Goal: Communication & Community: Share content

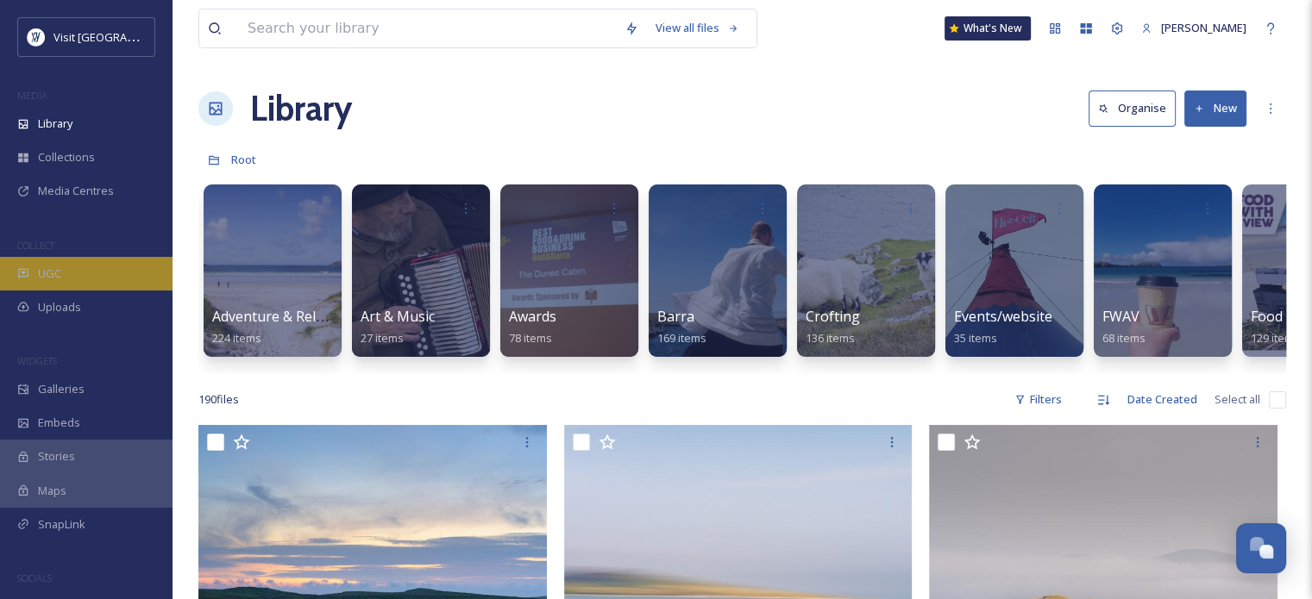
click at [67, 262] on div "UGC" at bounding box center [86, 274] width 172 height 34
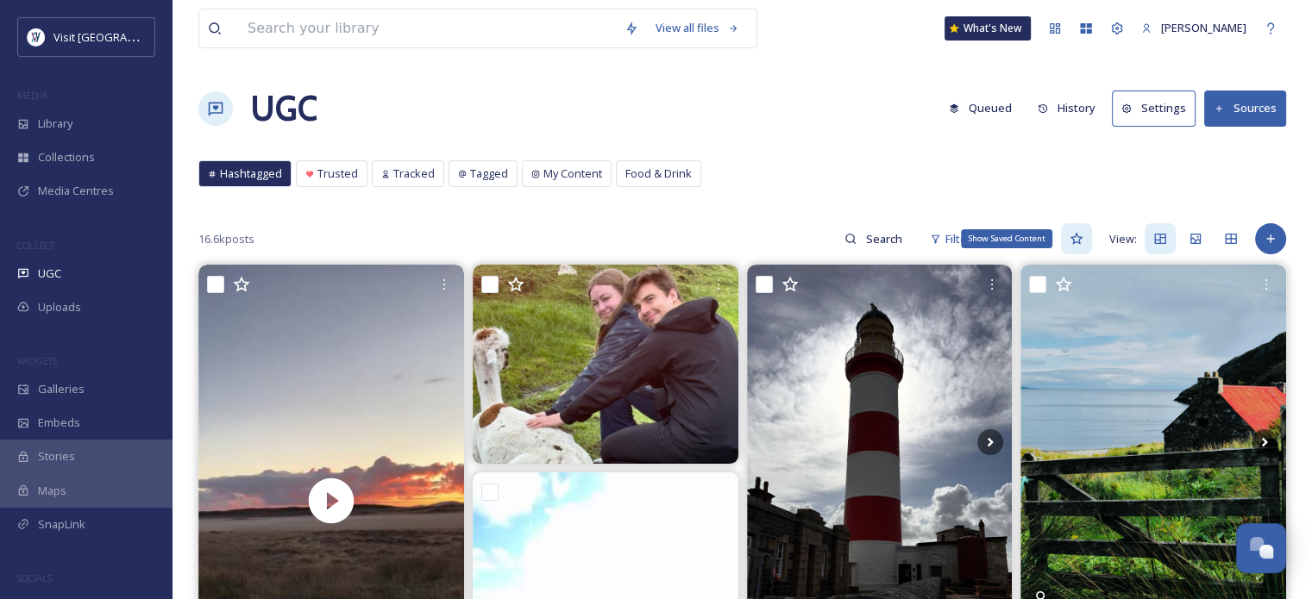
click at [1077, 237] on icon at bounding box center [1076, 239] width 14 height 14
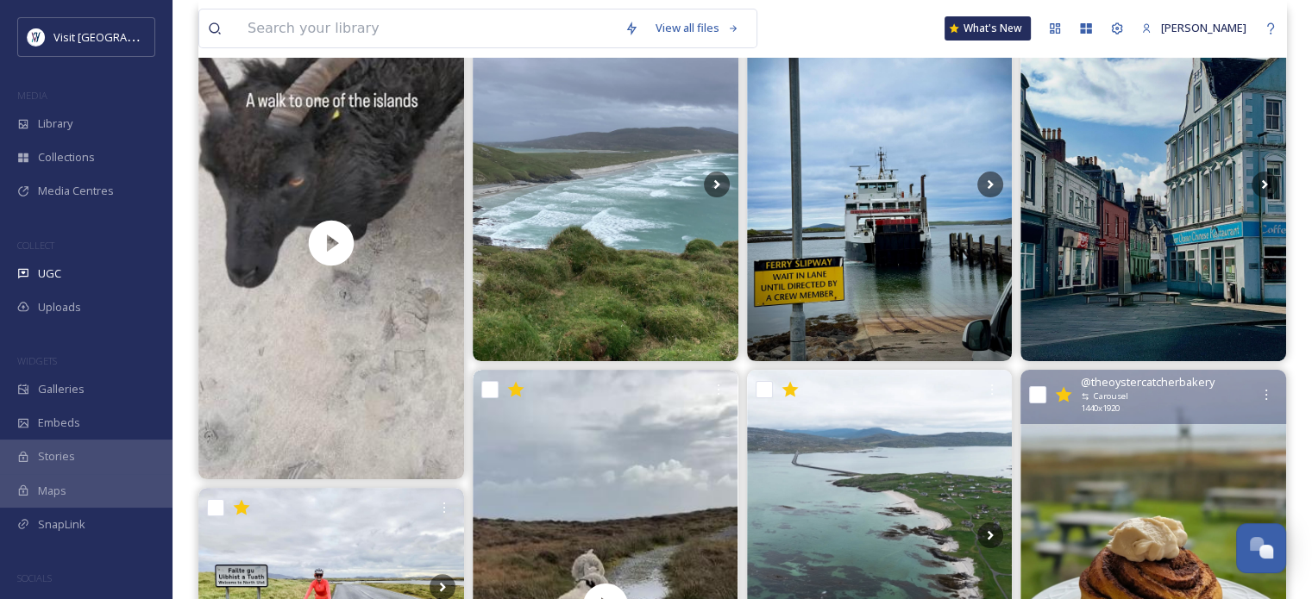
scroll to position [228, 0]
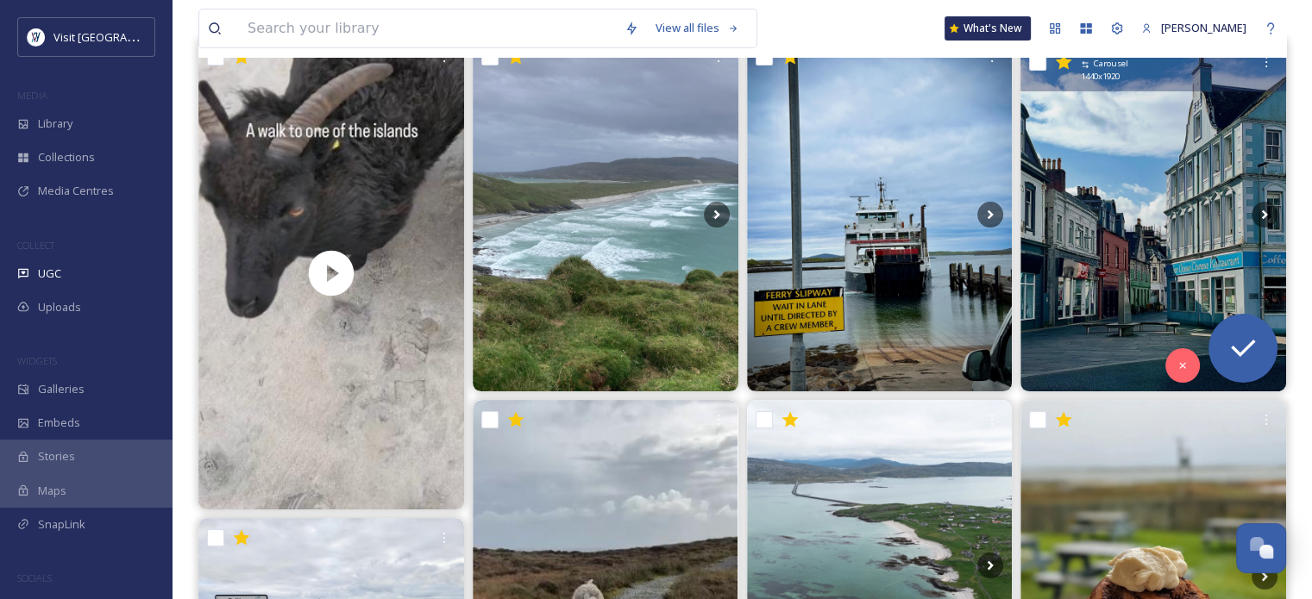
click at [1163, 275] on img at bounding box center [1153, 214] width 266 height 354
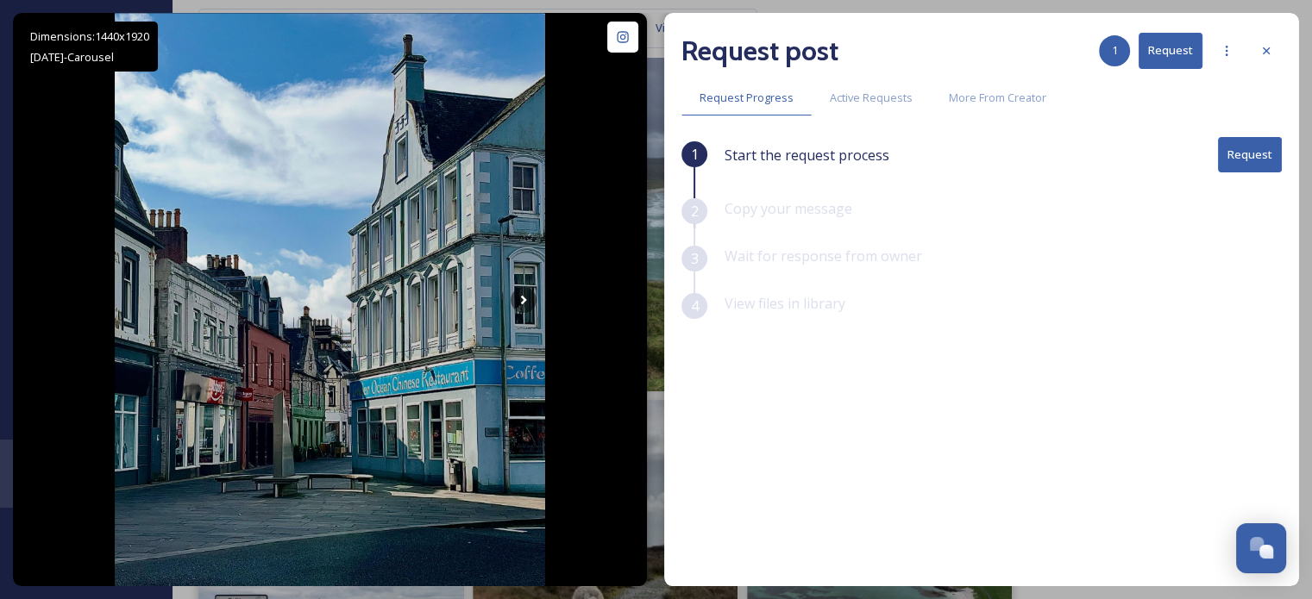
click at [1226, 158] on button "Request" at bounding box center [1250, 154] width 64 height 35
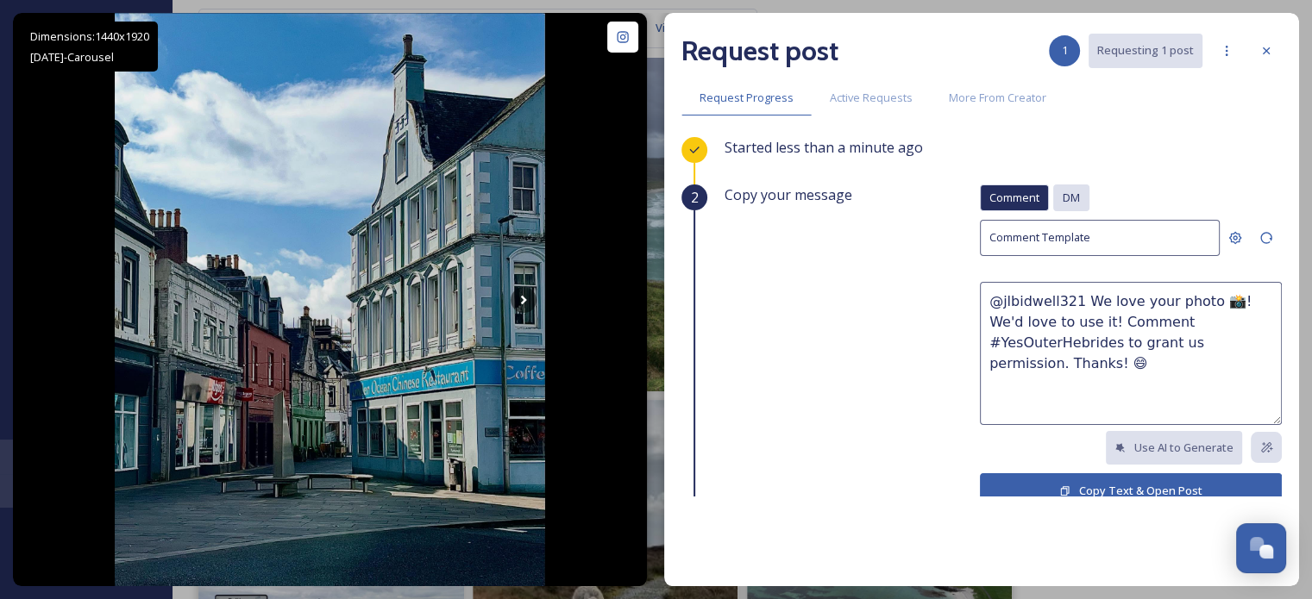
click at [1063, 193] on span "DM" at bounding box center [1071, 198] width 17 height 16
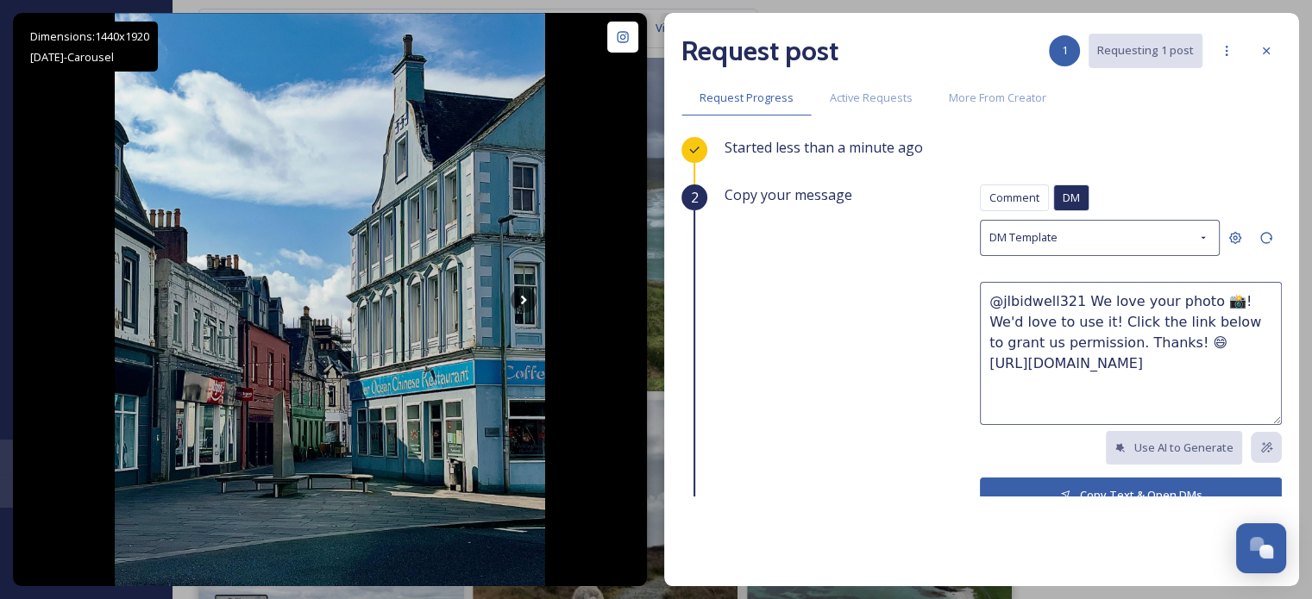
click at [1042, 484] on button "Copy Text & Open DMs" at bounding box center [1131, 495] width 302 height 35
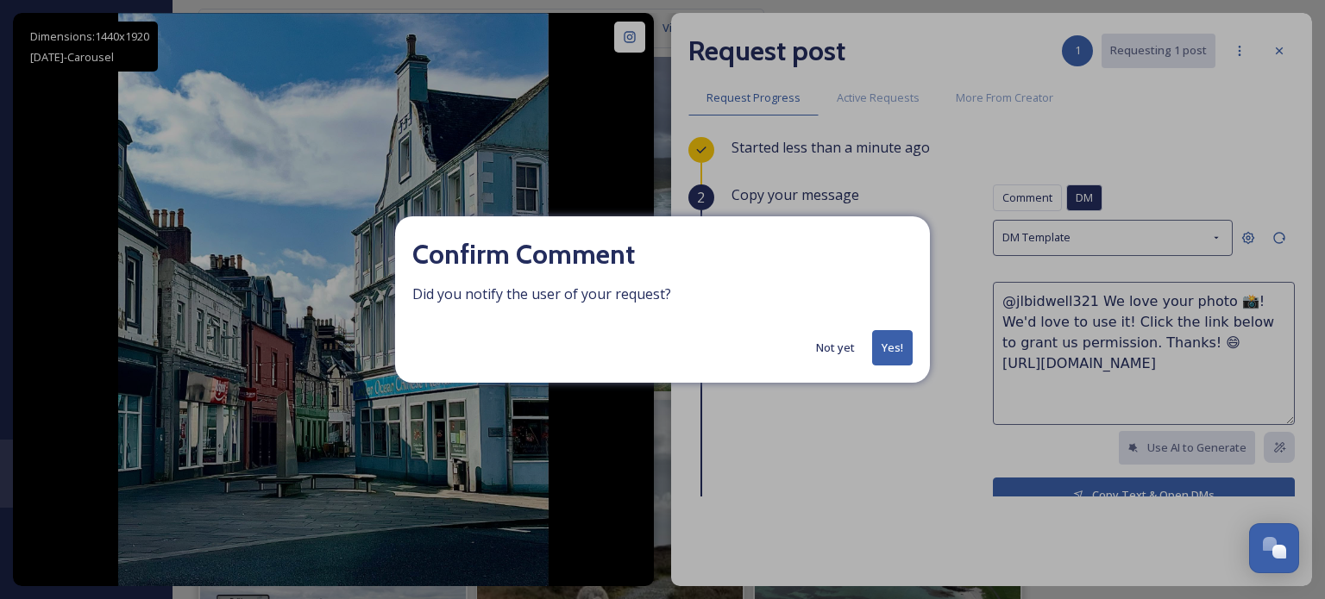
click at [901, 348] on button "Yes!" at bounding box center [892, 347] width 41 height 35
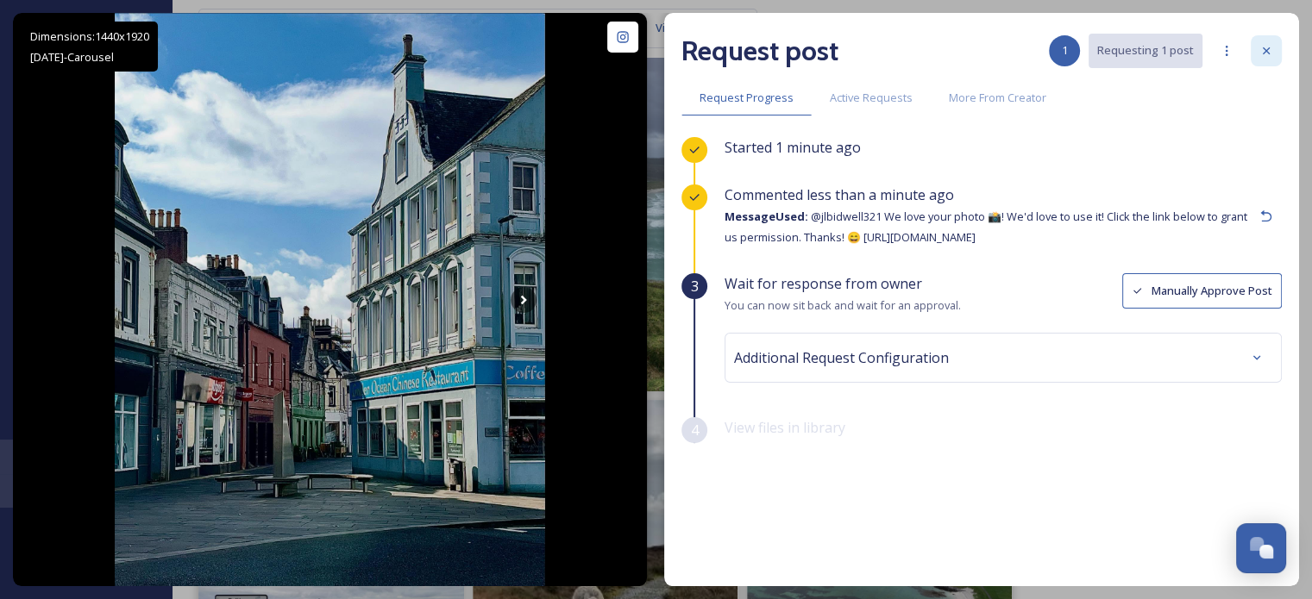
click at [1273, 43] on div at bounding box center [1266, 50] width 31 height 31
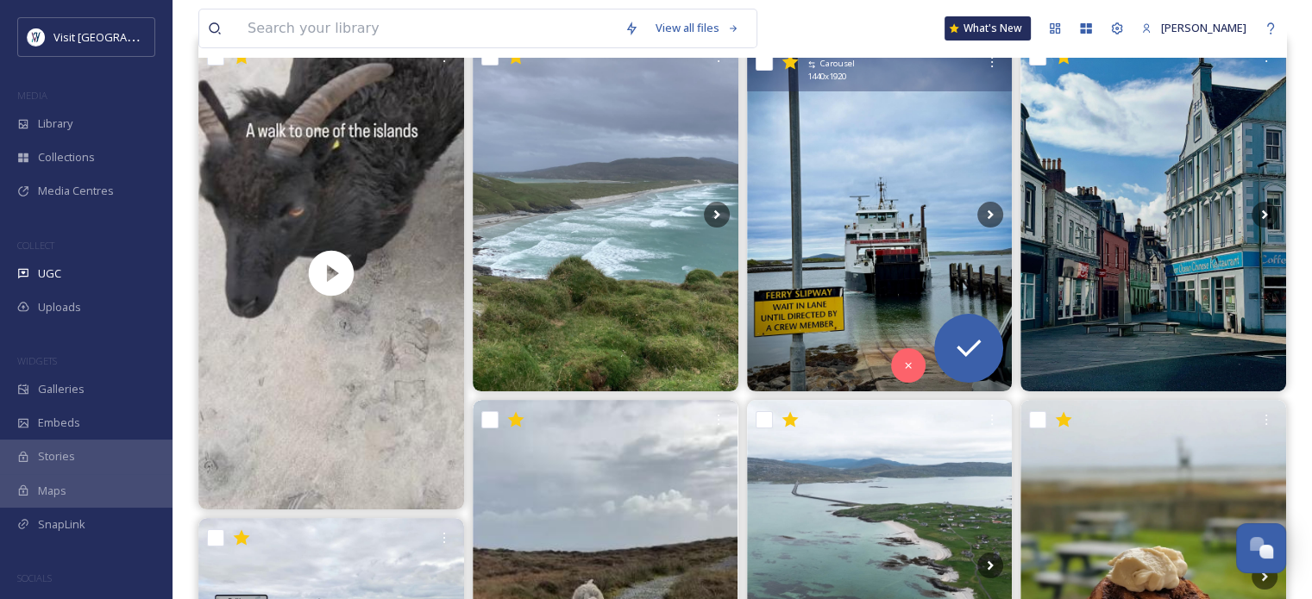
click at [879, 233] on img at bounding box center [880, 214] width 266 height 354
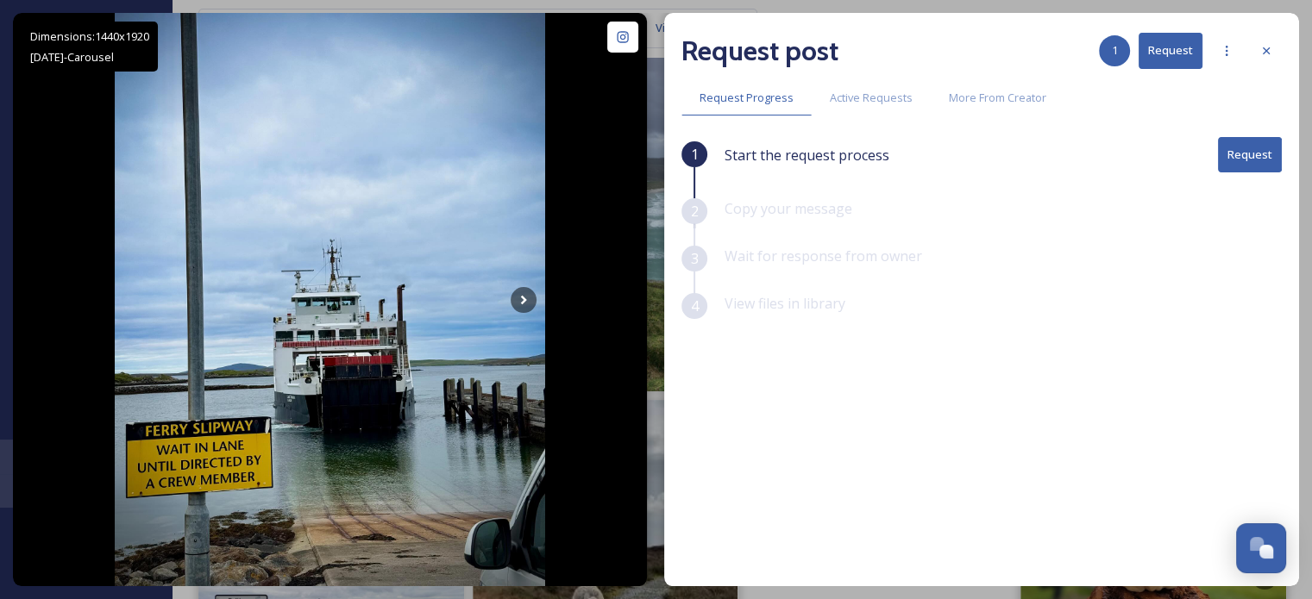
click at [1246, 158] on button "Request" at bounding box center [1250, 154] width 64 height 35
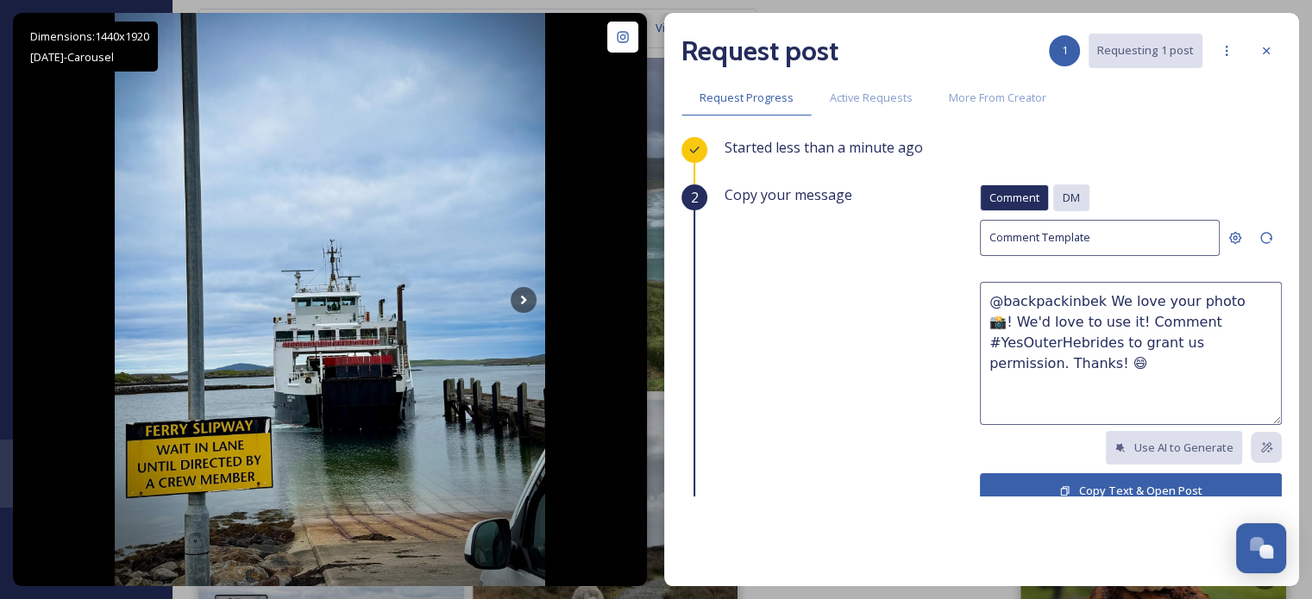
click at [1053, 206] on div "DM" at bounding box center [1071, 198] width 36 height 27
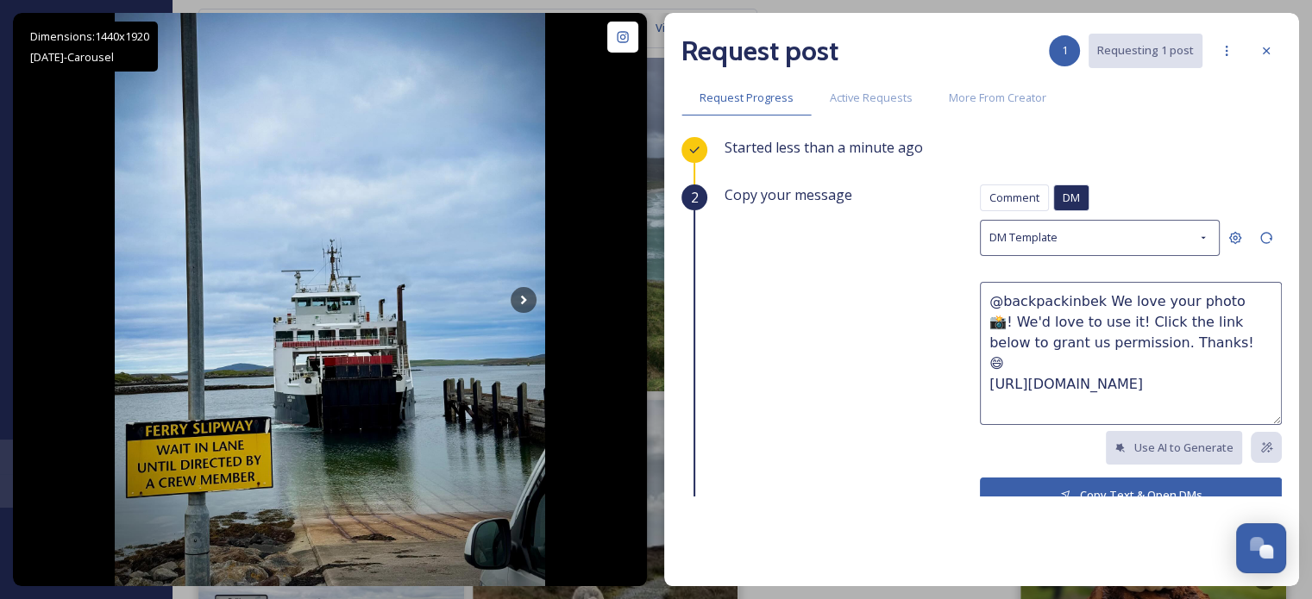
click at [1060, 491] on icon at bounding box center [1065, 495] width 11 height 11
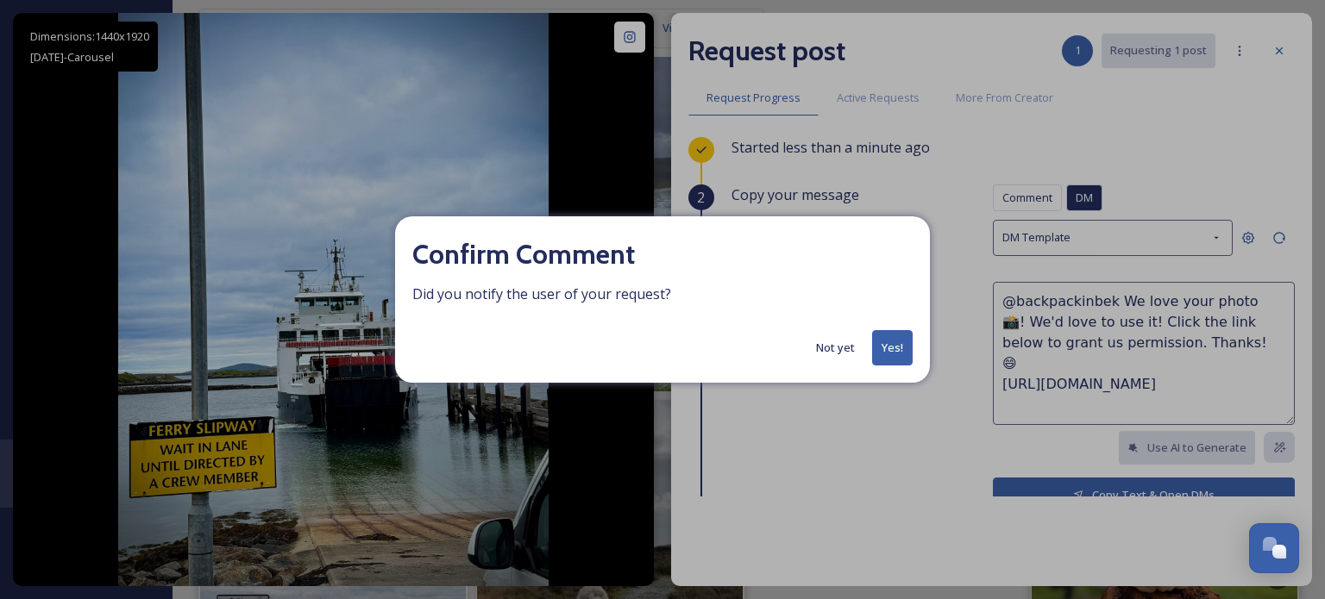
click at [885, 348] on button "Yes!" at bounding box center [892, 347] width 41 height 35
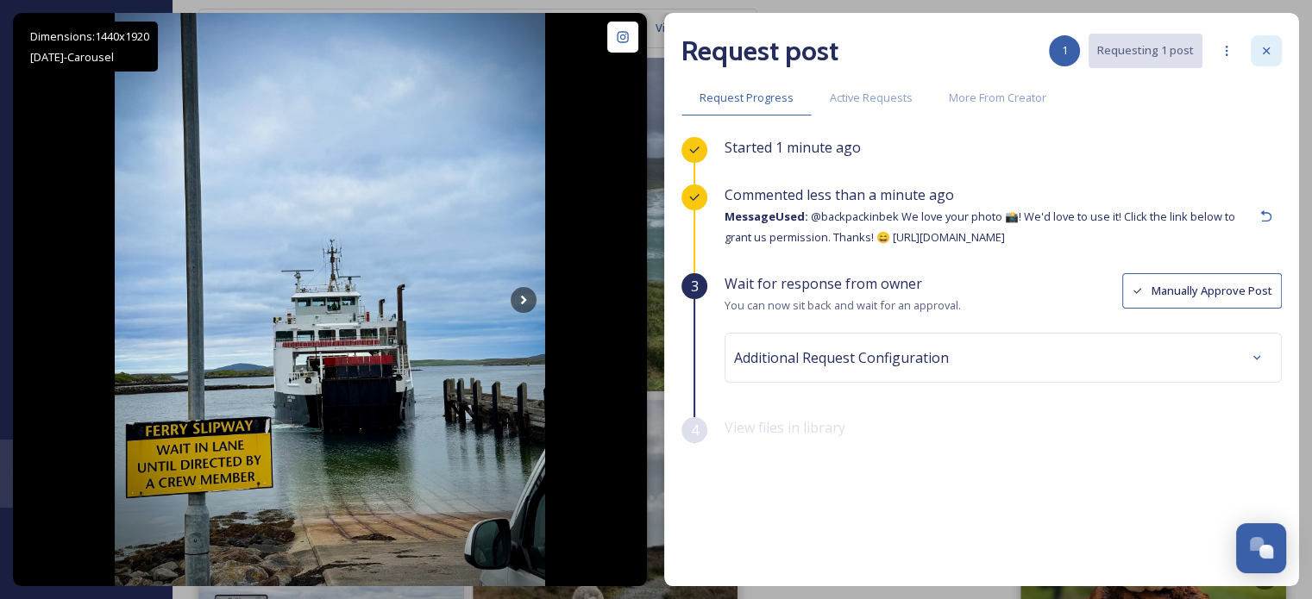
click at [1269, 45] on icon at bounding box center [1266, 51] width 14 height 14
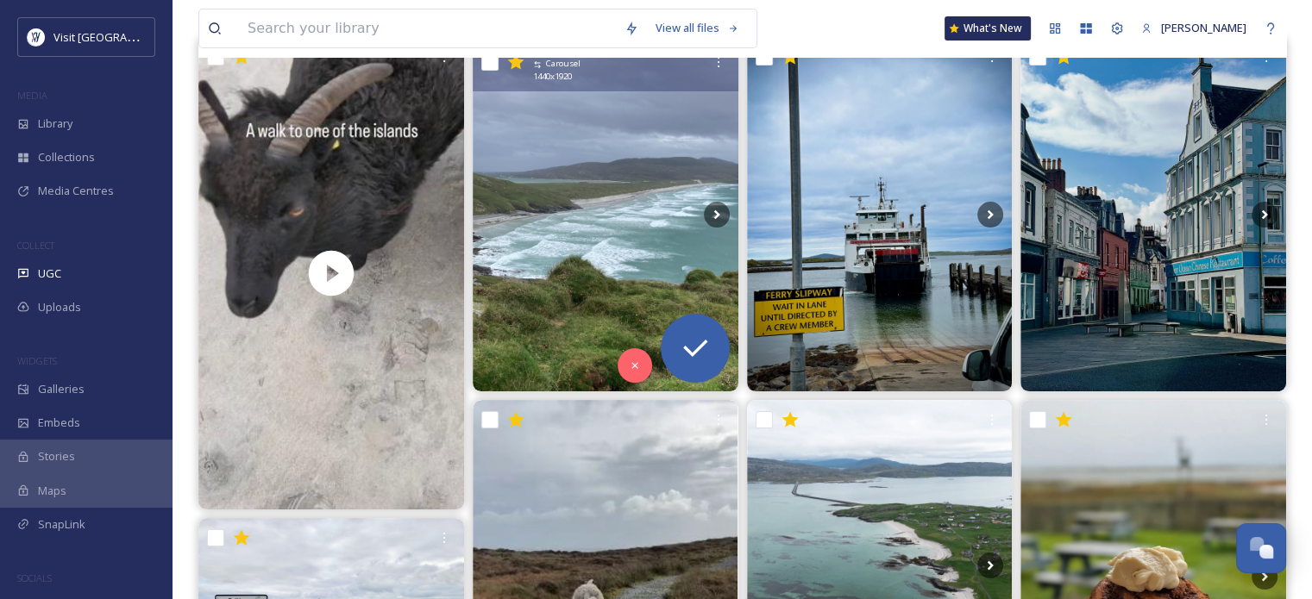
click at [598, 251] on img at bounding box center [606, 214] width 266 height 354
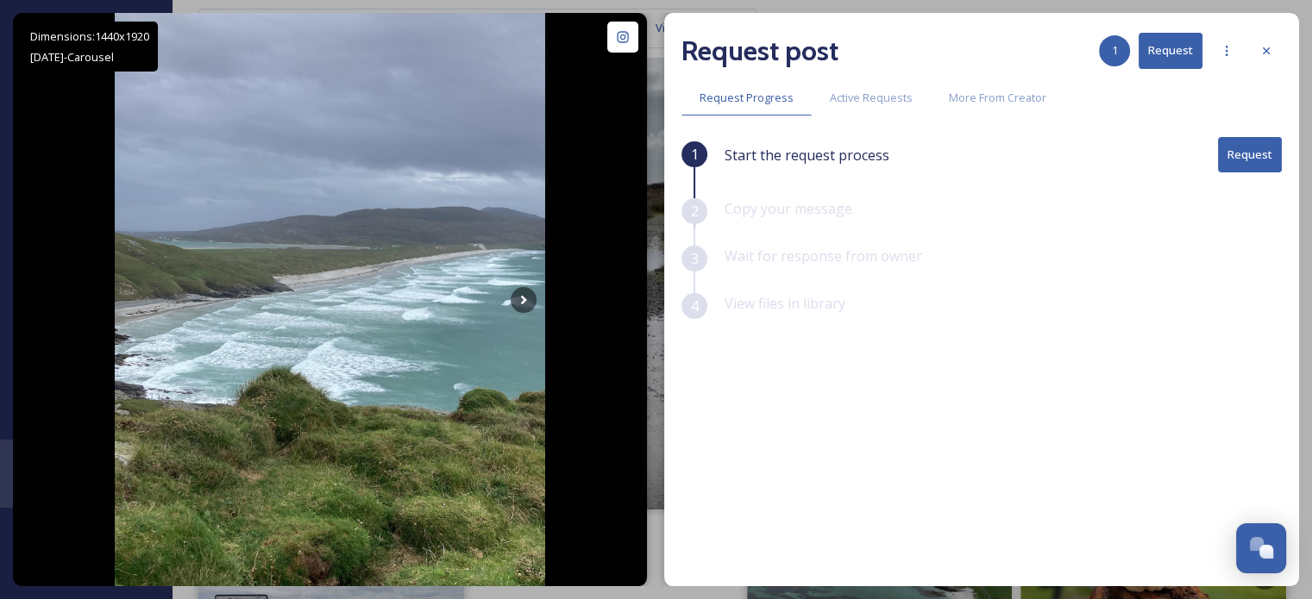
click at [1234, 148] on button "Request" at bounding box center [1250, 154] width 64 height 35
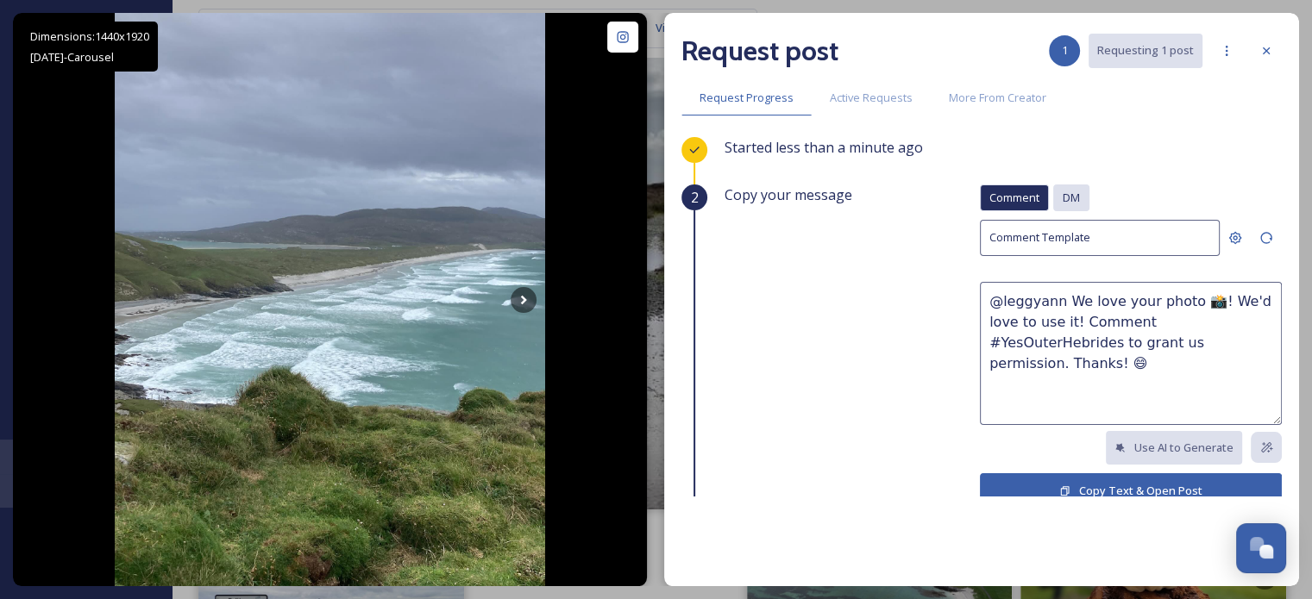
click at [1063, 195] on span "DM" at bounding box center [1071, 198] width 17 height 16
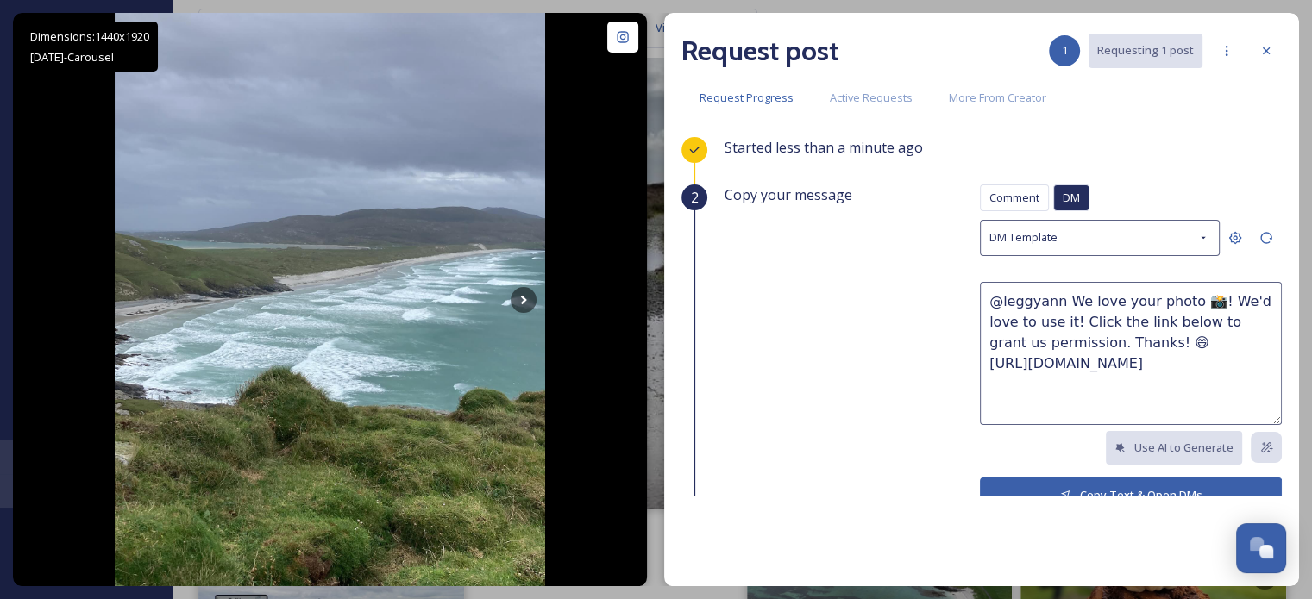
click at [1049, 485] on button "Copy Text & Open DMs" at bounding box center [1131, 495] width 302 height 35
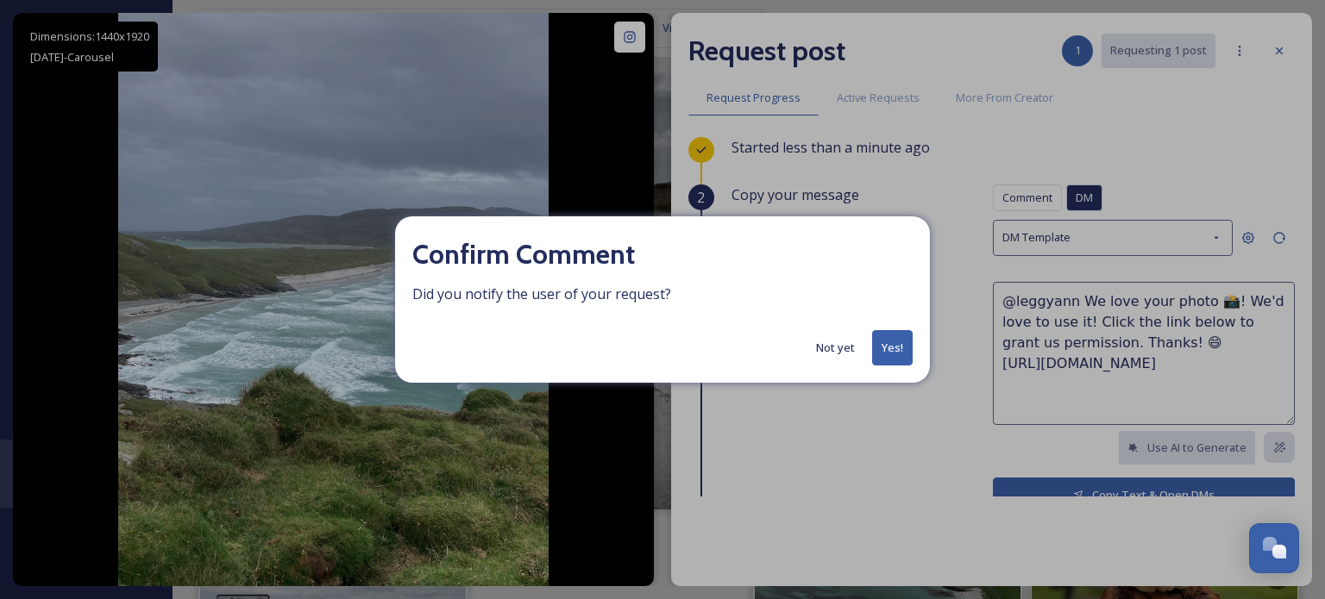
click at [879, 354] on button "Yes!" at bounding box center [892, 347] width 41 height 35
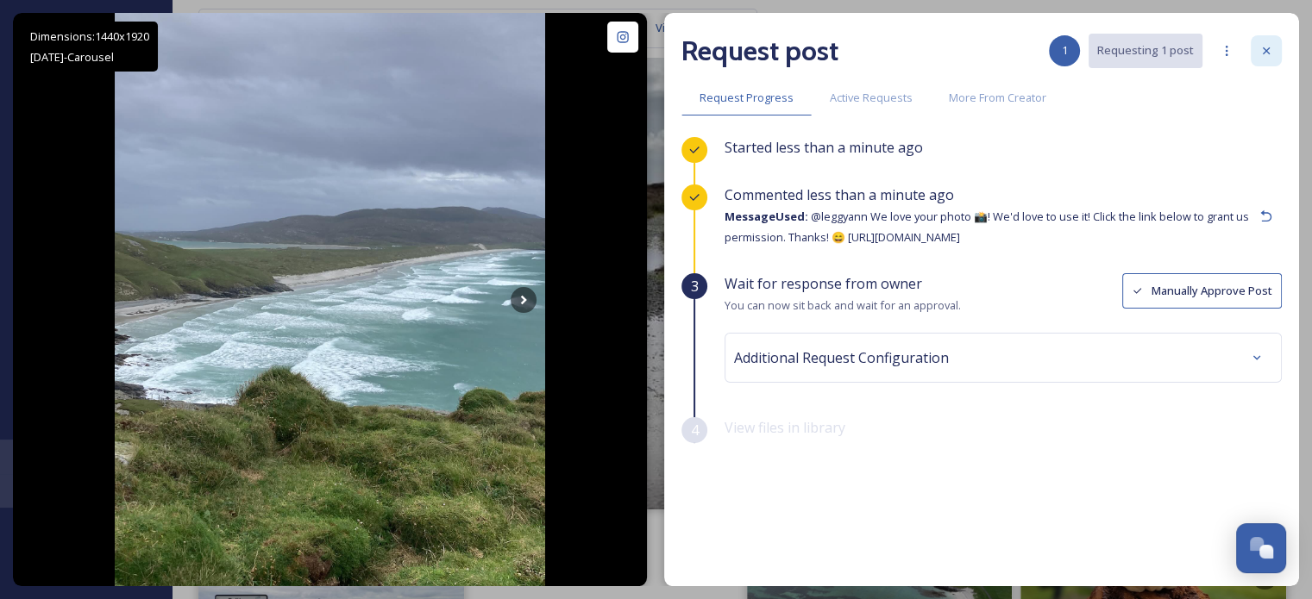
click at [1266, 51] on icon at bounding box center [1266, 50] width 7 height 7
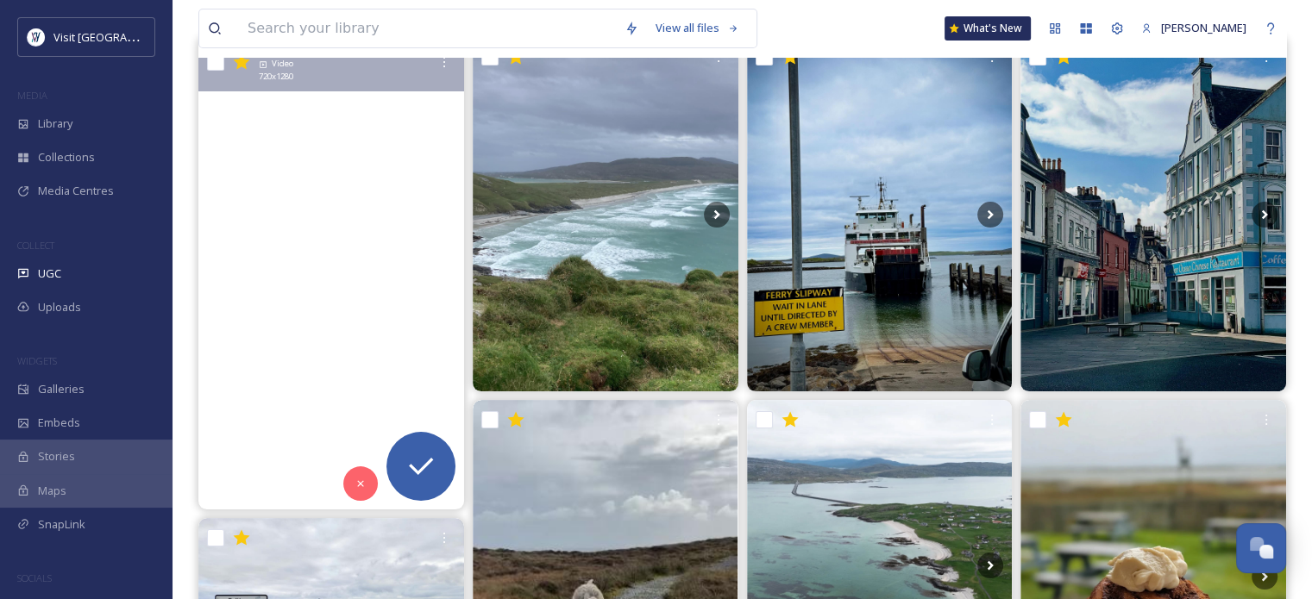
click at [307, 329] on video "We had a jaunt out to one of the islands this week. A short lived stay because …" at bounding box center [331, 273] width 266 height 473
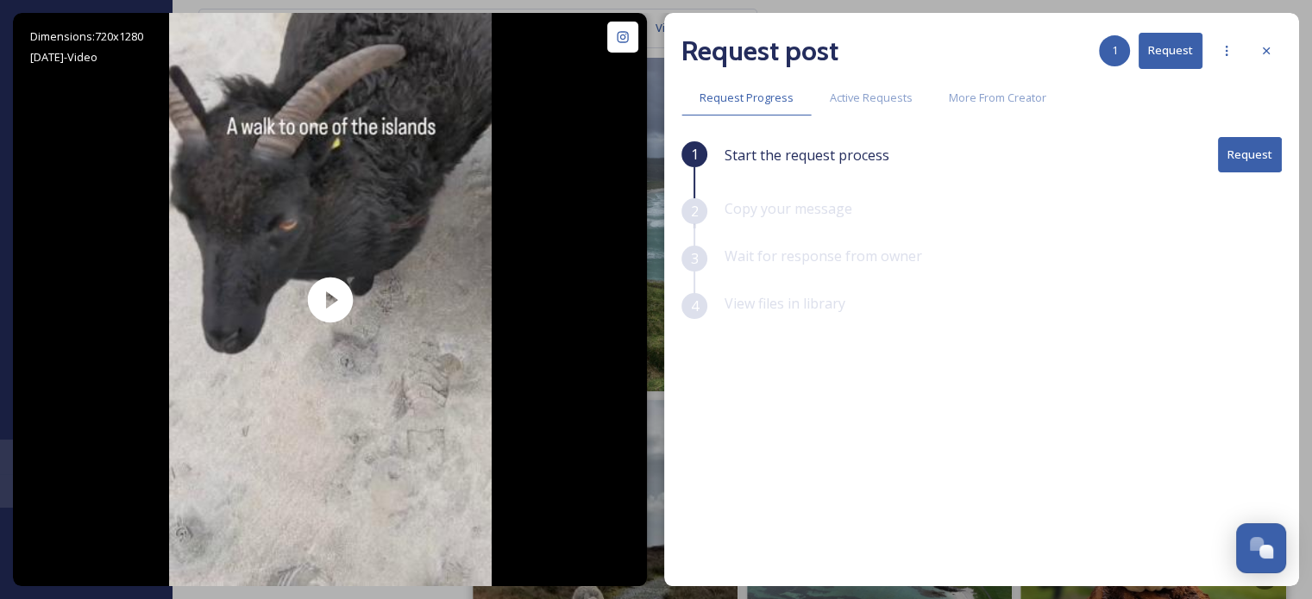
click at [1256, 149] on button "Request" at bounding box center [1250, 154] width 64 height 35
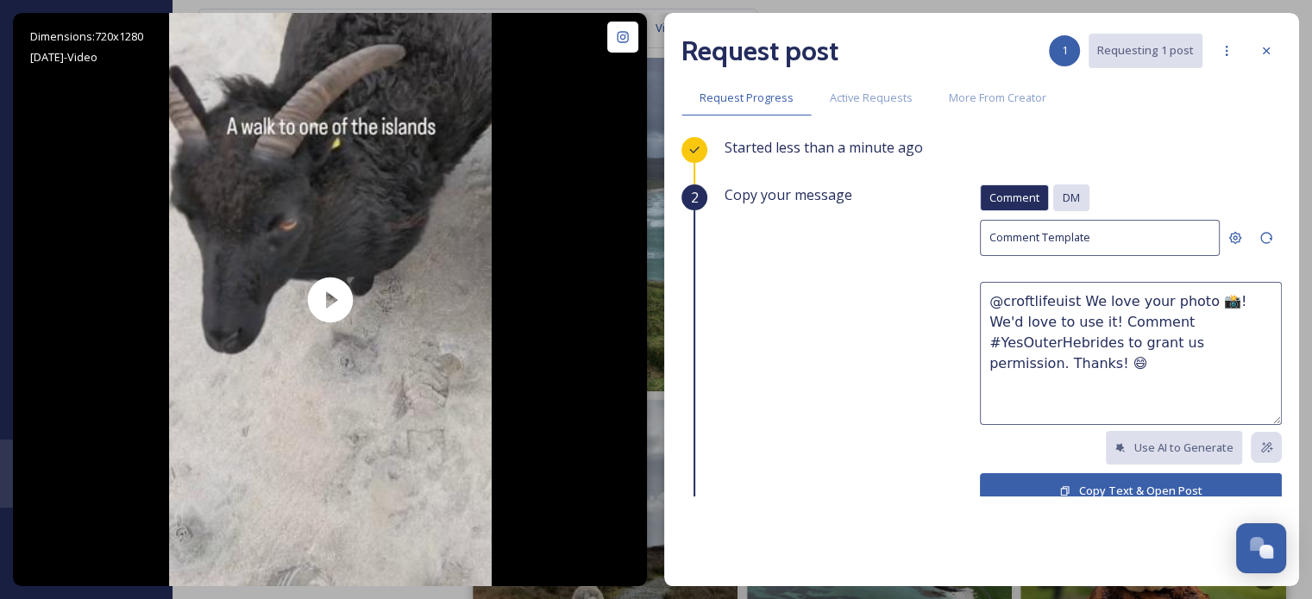
click at [1063, 201] on span "DM" at bounding box center [1071, 198] width 17 height 16
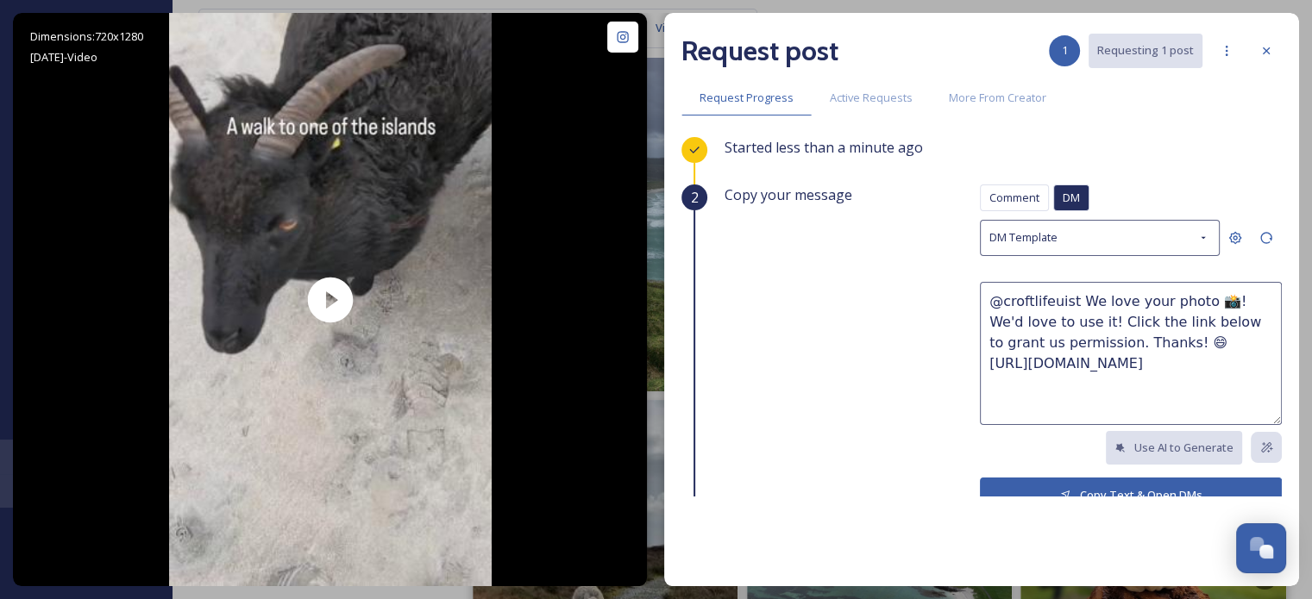
click at [1080, 483] on button "Copy Text & Open DMs" at bounding box center [1131, 495] width 302 height 35
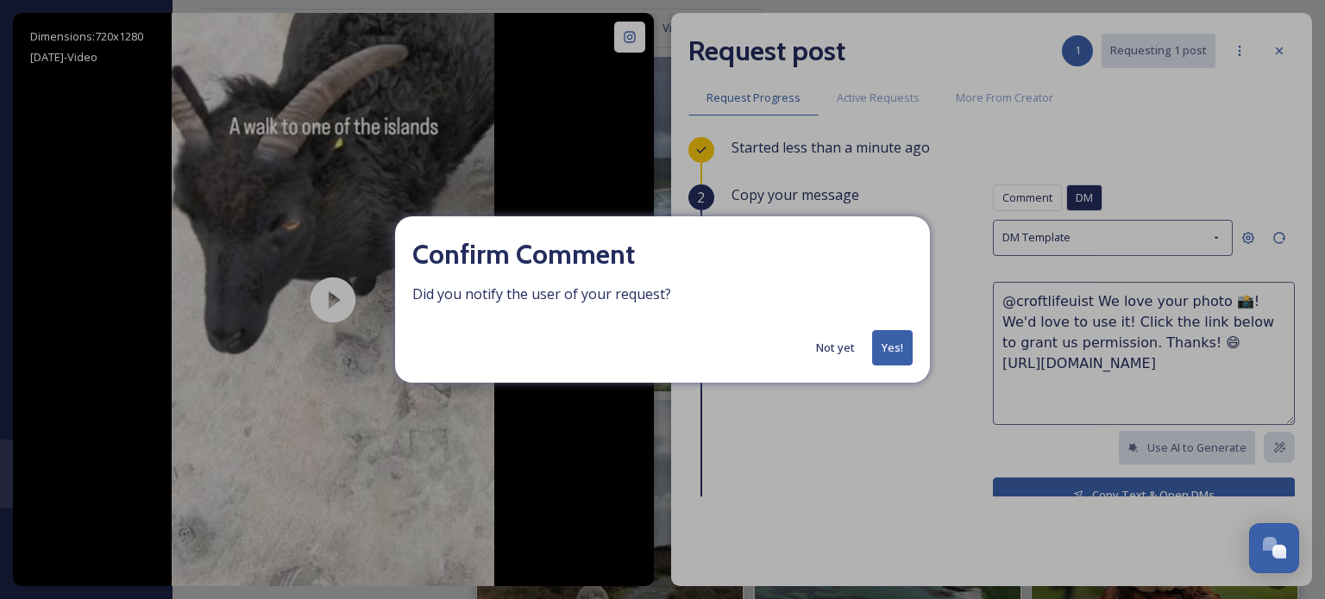
click at [900, 351] on button "Yes!" at bounding box center [892, 347] width 41 height 35
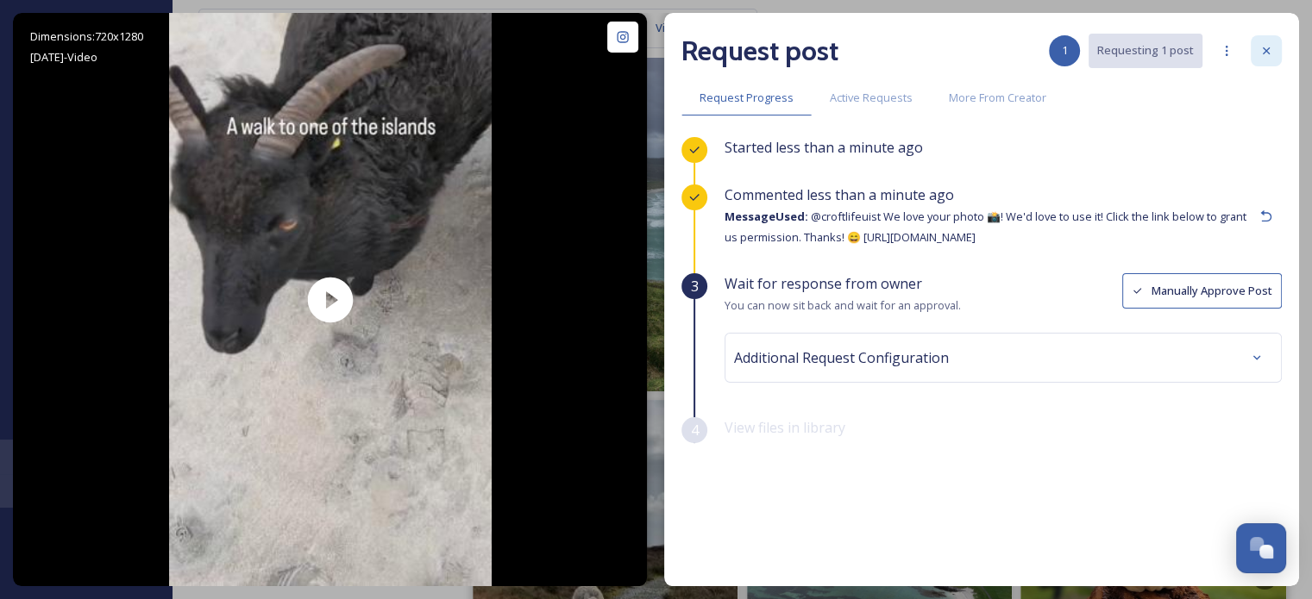
click at [1266, 47] on icon at bounding box center [1266, 51] width 14 height 14
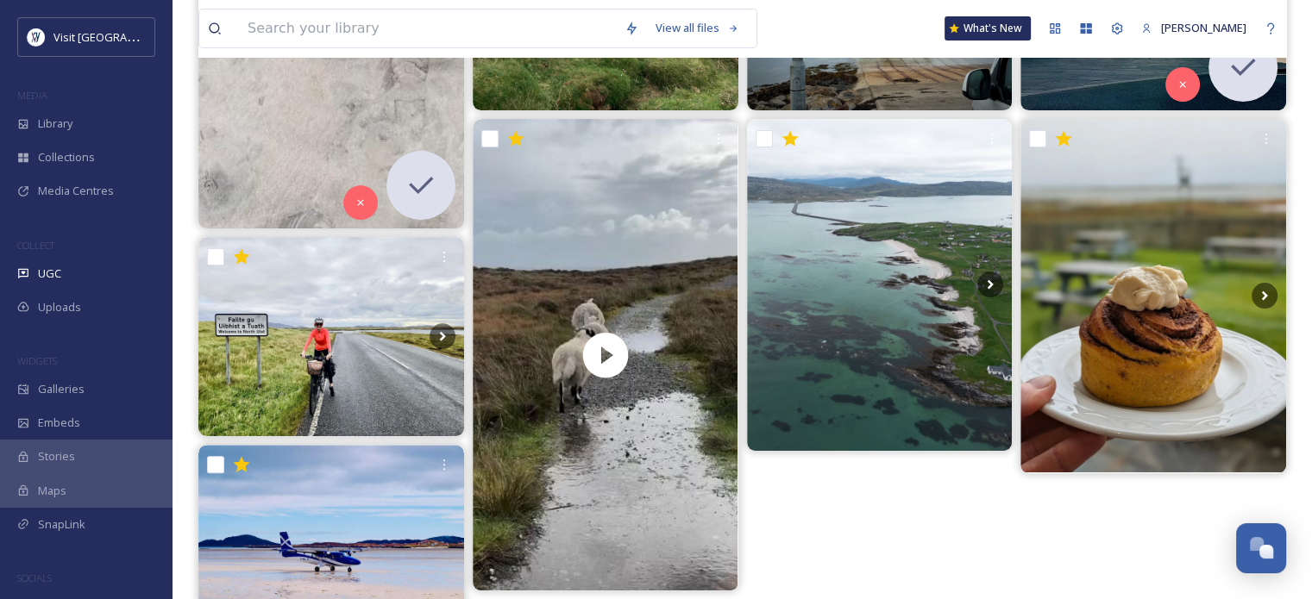
scroll to position [573, 0]
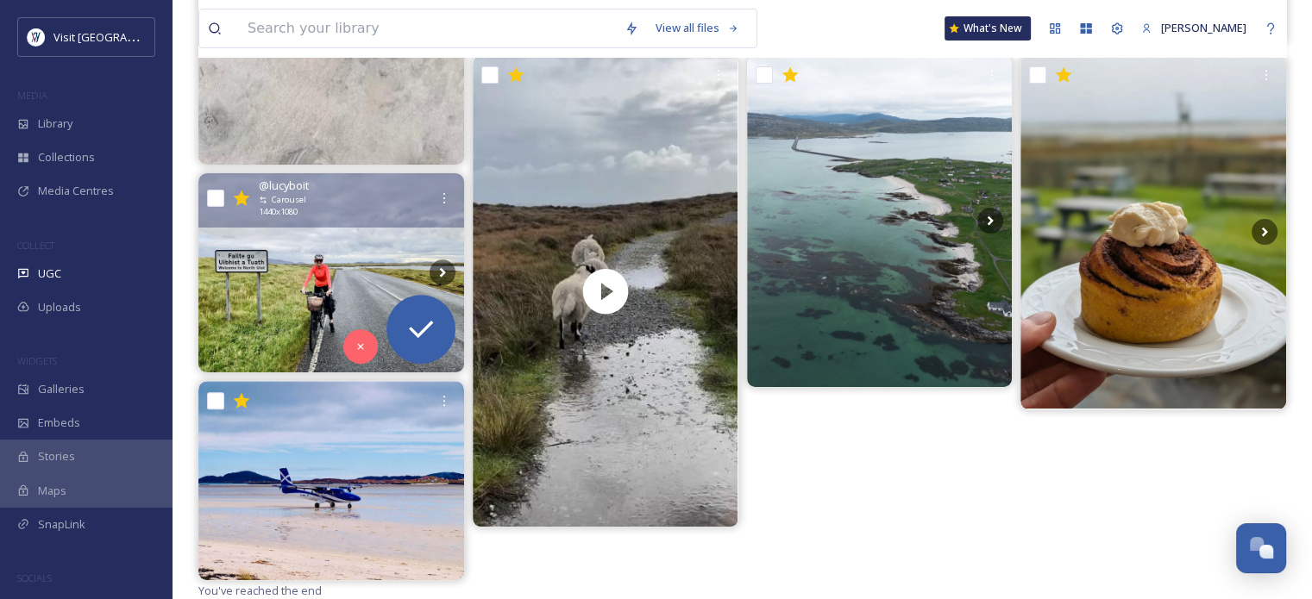
click at [389, 260] on img at bounding box center [331, 272] width 266 height 199
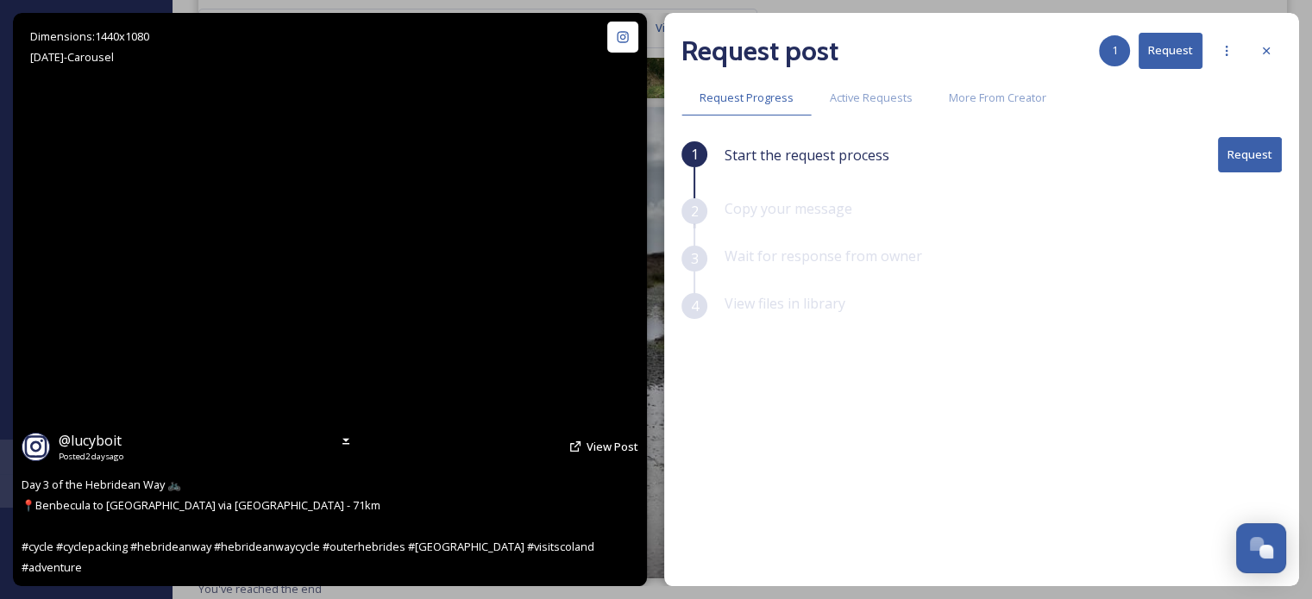
scroll to position [520, 0]
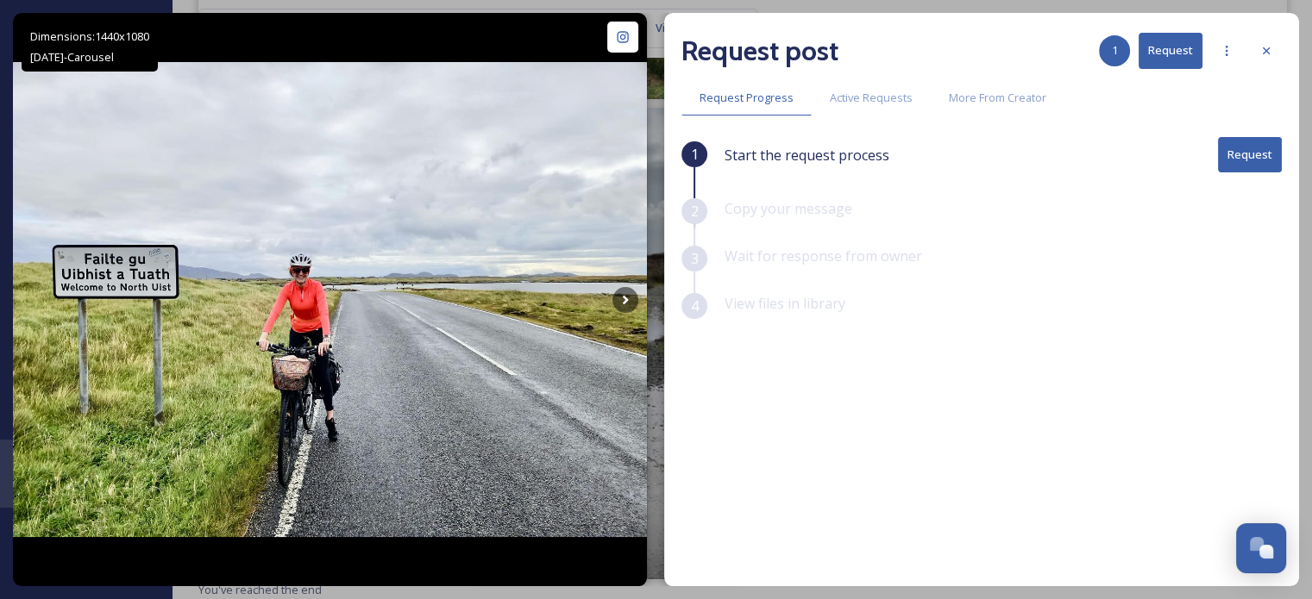
click at [1258, 157] on button "Request" at bounding box center [1250, 154] width 64 height 35
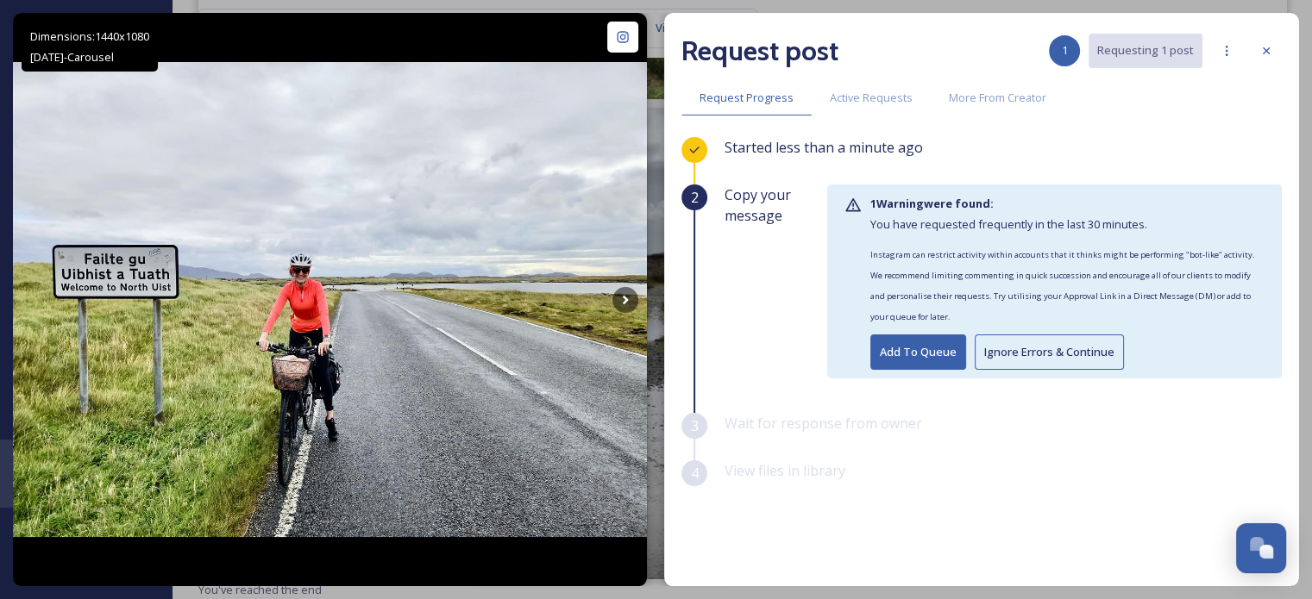
click at [1050, 357] on button "Ignore Errors & Continue" at bounding box center [1049, 352] width 149 height 35
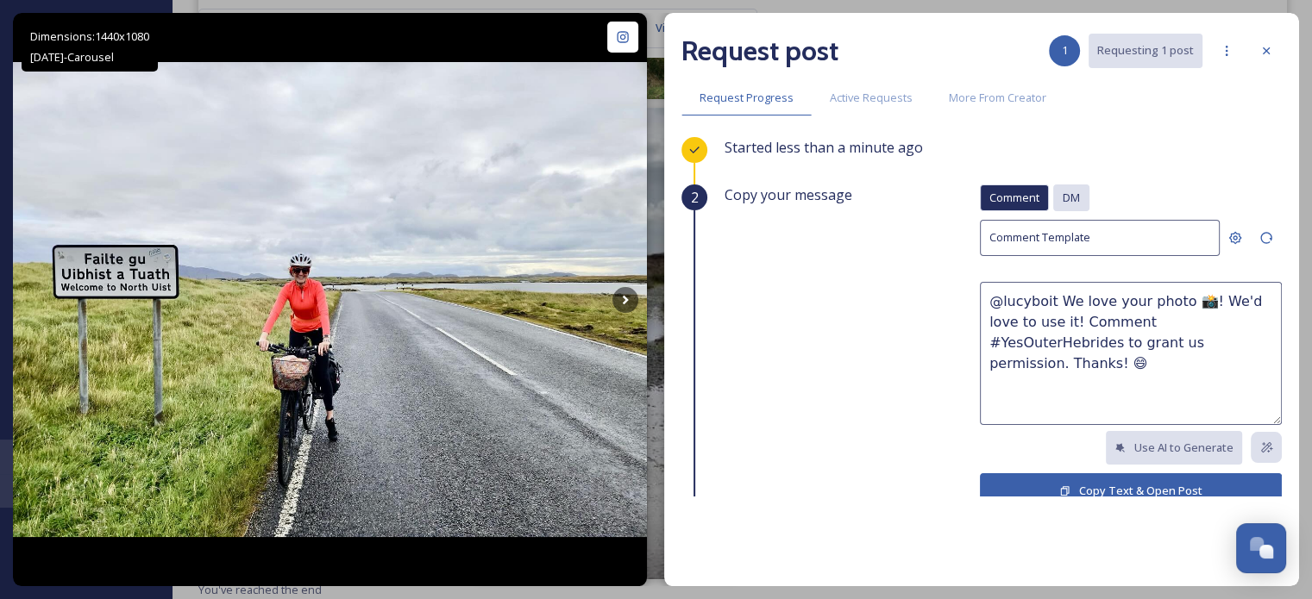
click at [1069, 192] on div "DM" at bounding box center [1071, 198] width 36 height 27
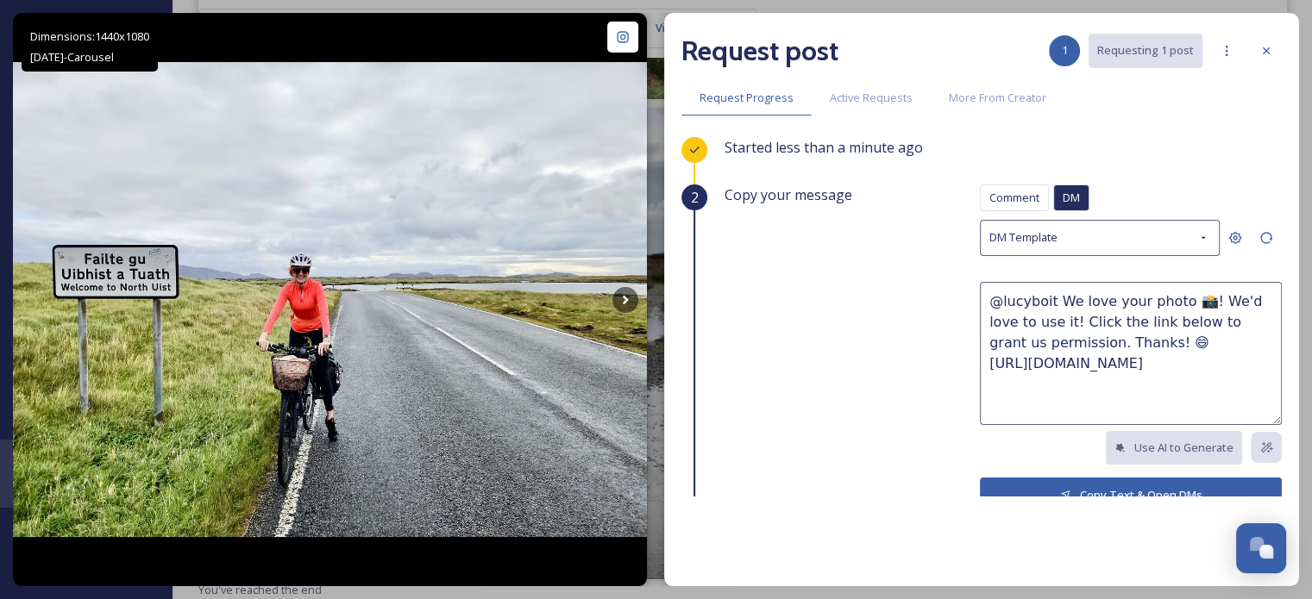
click at [1072, 482] on button "Copy Text & Open DMs" at bounding box center [1131, 495] width 302 height 35
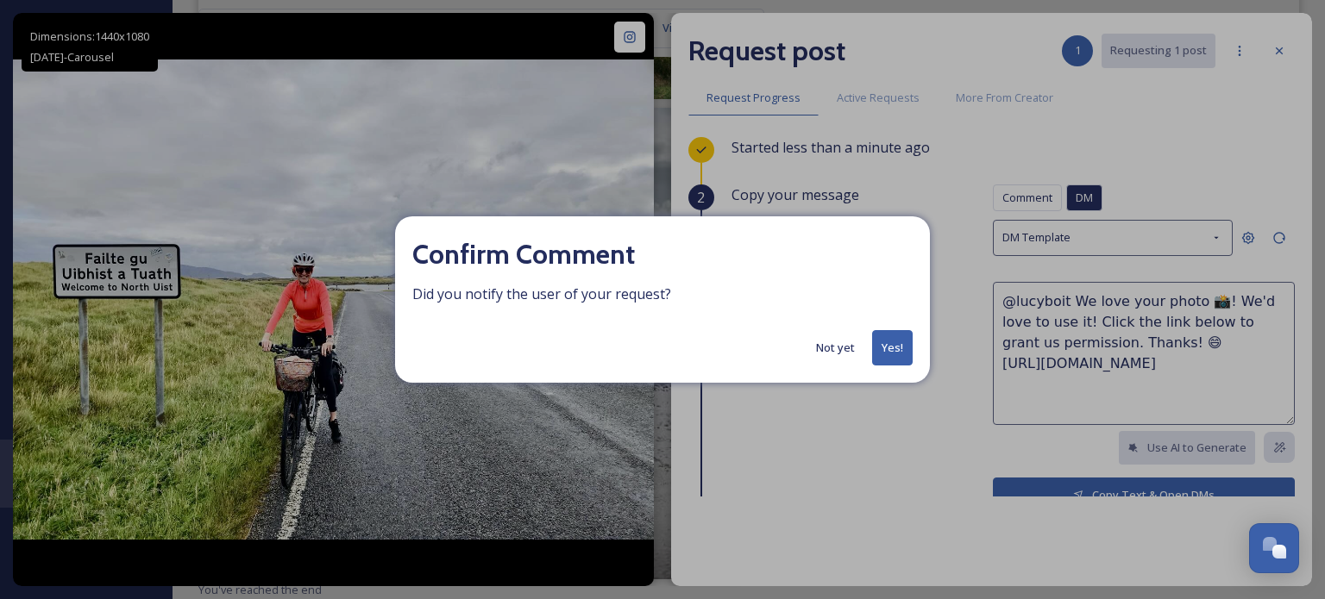
click at [888, 350] on button "Yes!" at bounding box center [892, 347] width 41 height 35
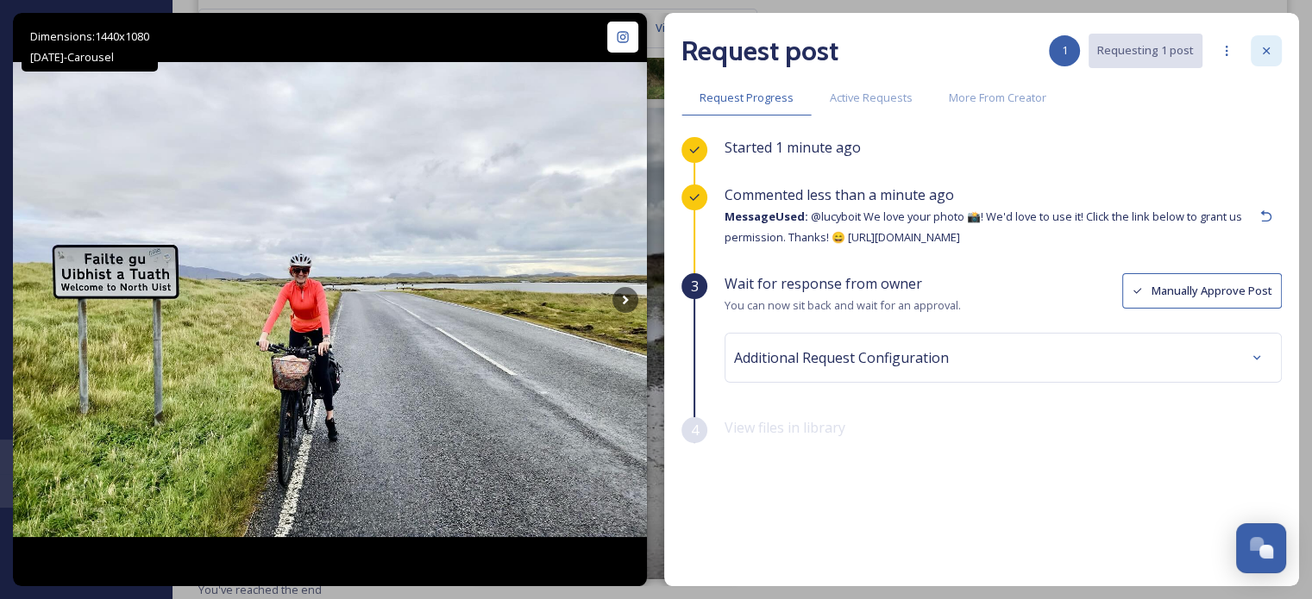
click at [1271, 45] on icon at bounding box center [1266, 51] width 14 height 14
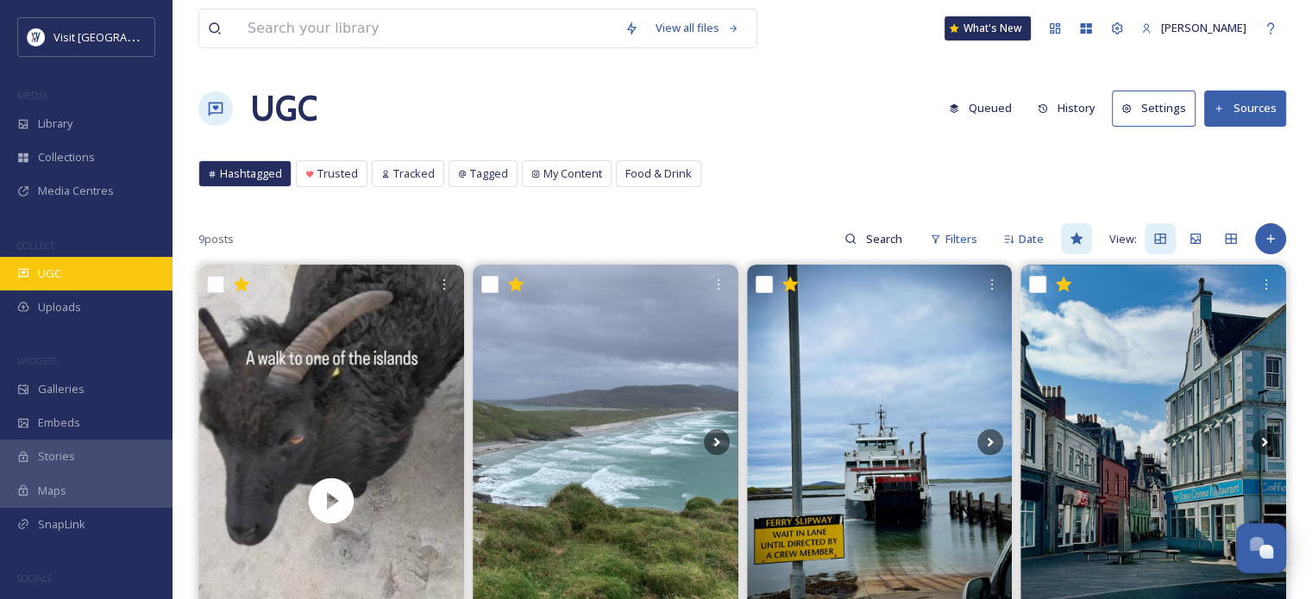
click at [47, 277] on span "UGC" at bounding box center [49, 274] width 23 height 16
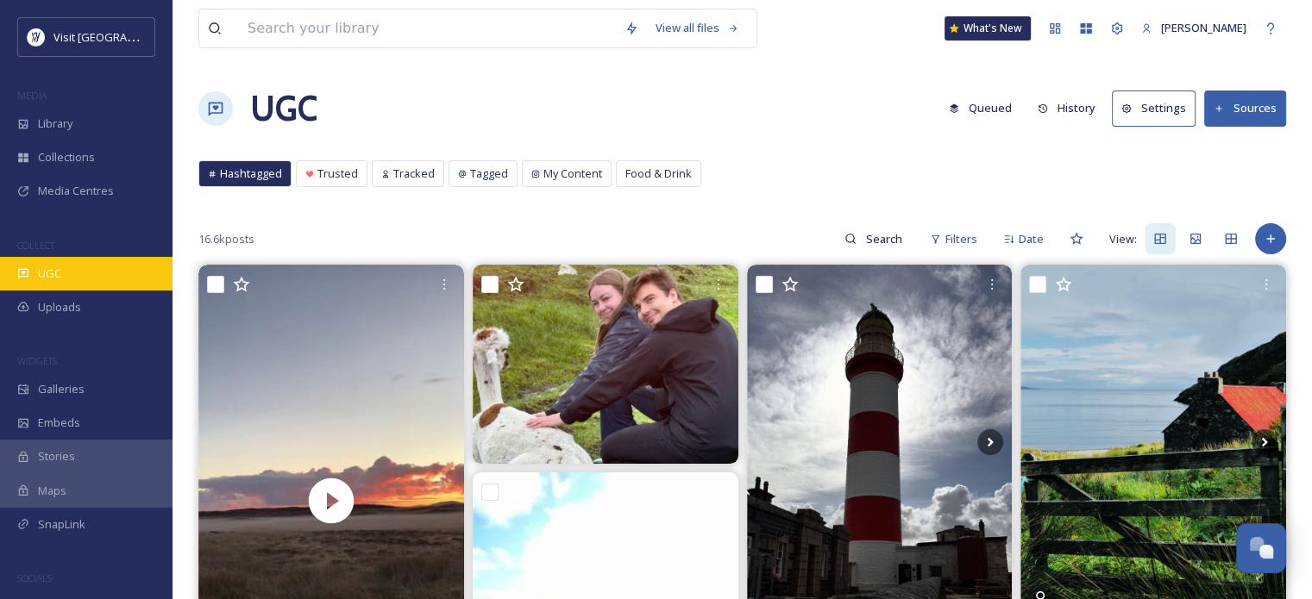
click at [60, 279] on span "UGC" at bounding box center [49, 274] width 23 height 16
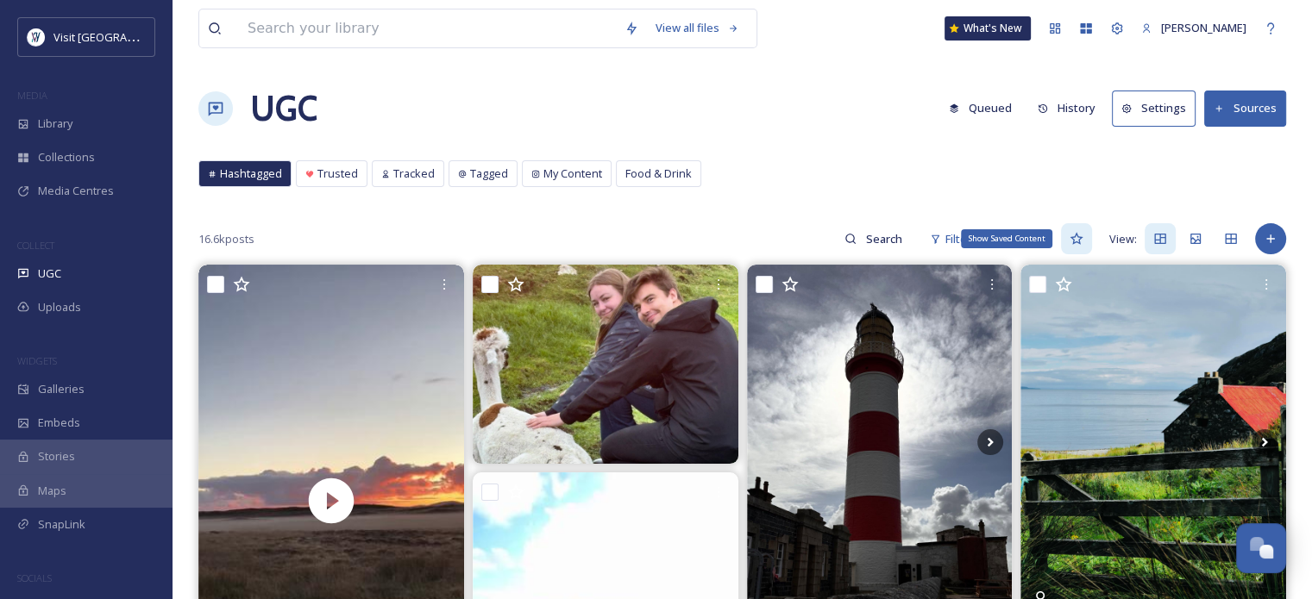
click at [1075, 232] on icon at bounding box center [1076, 239] width 14 height 14
